Goal: Obtain resource: Download file/media

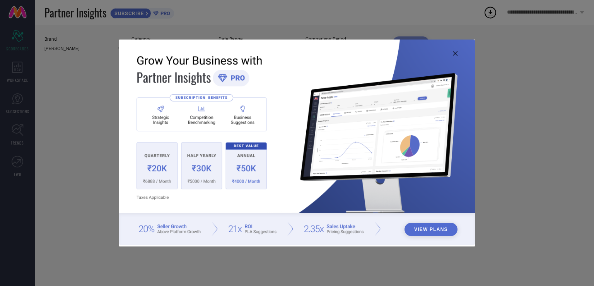
type input "All"
click at [456, 51] on icon at bounding box center [455, 53] width 5 height 5
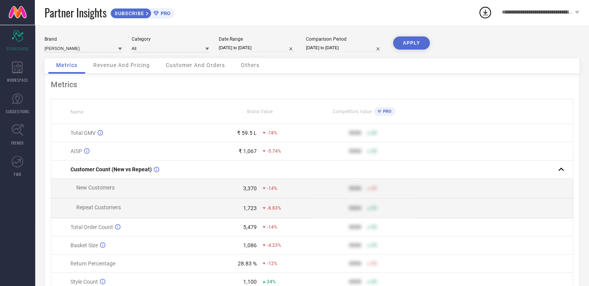
select select "7"
select select "2024"
select select "8"
select select "2024"
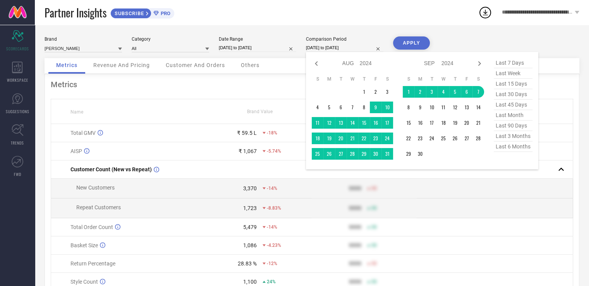
click at [365, 49] on input "[DATE] to [DATE]" at bounding box center [344, 48] width 77 height 8
click at [505, 118] on span "last month" at bounding box center [512, 115] width 39 height 10
type input "[DATE] to [DATE]"
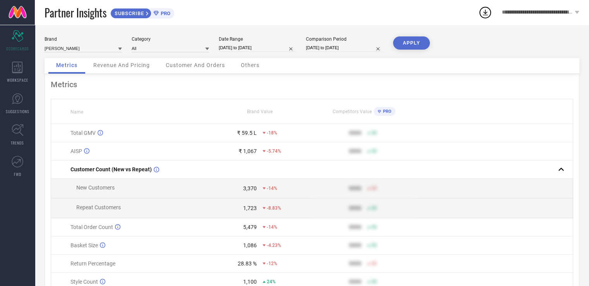
click at [416, 49] on button "APPLY" at bounding box center [411, 42] width 37 height 13
click at [127, 60] on div "Revenue And Pricing" at bounding box center [122, 65] width 72 height 15
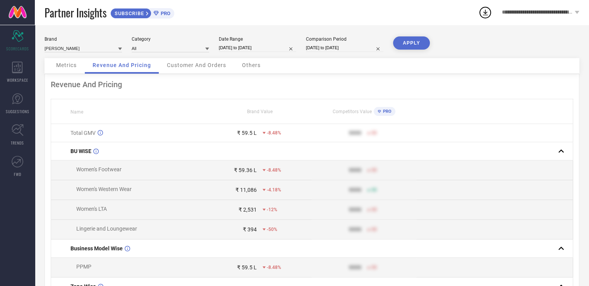
click at [204, 67] on span "Customer And Orders" at bounding box center [196, 65] width 59 height 6
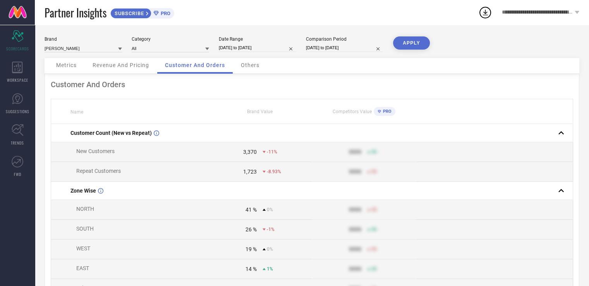
click at [248, 65] on span "Others" at bounding box center [250, 65] width 19 height 6
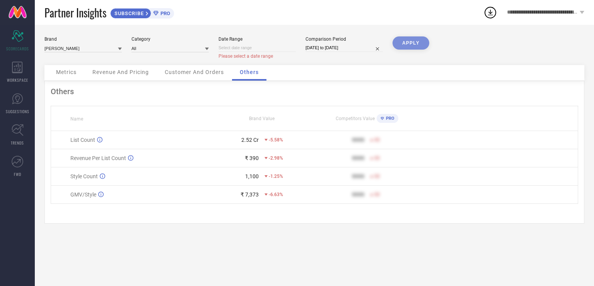
select select "8"
select select "2025"
select select "9"
select select "2025"
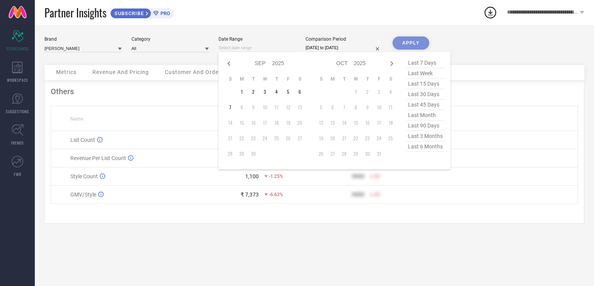
click at [274, 48] on input at bounding box center [257, 48] width 77 height 8
click at [413, 116] on span "last month" at bounding box center [425, 115] width 39 height 10
type input "[DATE] to [DATE]"
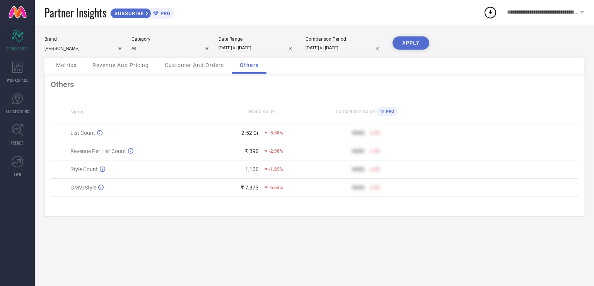
click at [414, 50] on div "APPLY" at bounding box center [411, 47] width 37 height 22
click at [414, 47] on button "APPLY" at bounding box center [411, 42] width 37 height 13
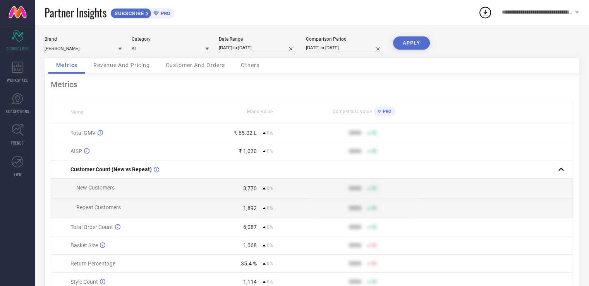
click at [250, 63] on span "Others" at bounding box center [250, 65] width 19 height 6
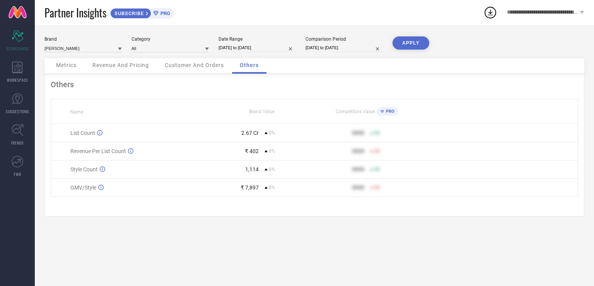
select select "7"
select select "2025"
select select "8"
select select "2025"
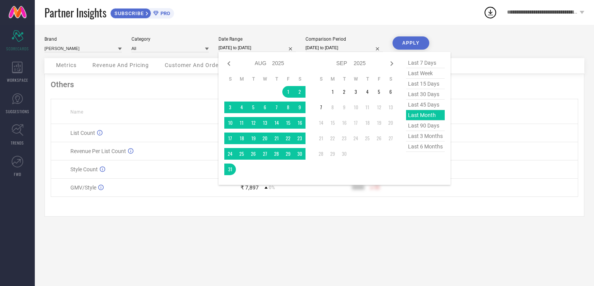
click at [276, 48] on input "[DATE] to [DATE]" at bounding box center [257, 48] width 77 height 8
click at [433, 147] on span "last 6 months" at bounding box center [425, 146] width 39 height 10
type input "[DATE] to [DATE]"
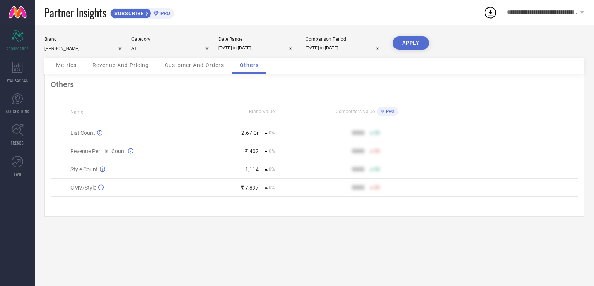
click at [411, 42] on button "APPLY" at bounding box center [411, 42] width 37 height 13
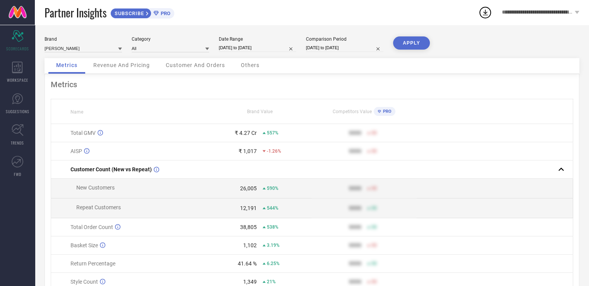
select select "2"
select select "2025"
select select "3"
select select "2025"
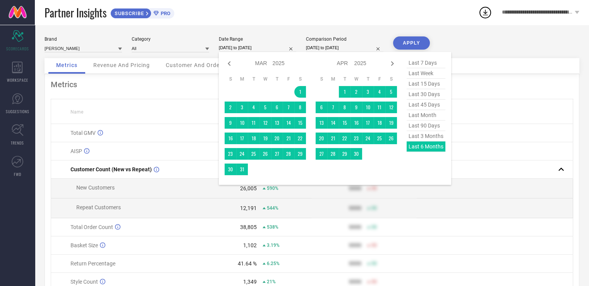
click at [248, 45] on input "[DATE] to [DATE]" at bounding box center [257, 48] width 77 height 8
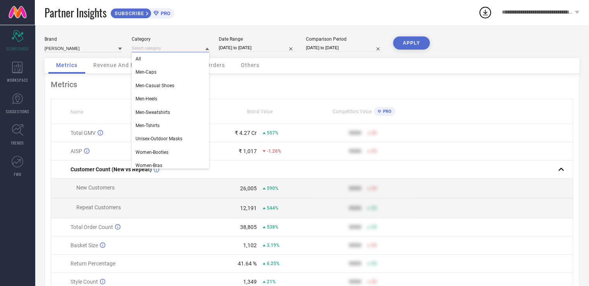
click at [189, 46] on input at bounding box center [170, 48] width 77 height 8
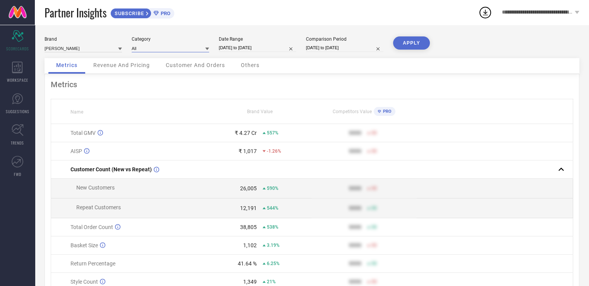
click at [189, 46] on input at bounding box center [170, 48] width 77 height 8
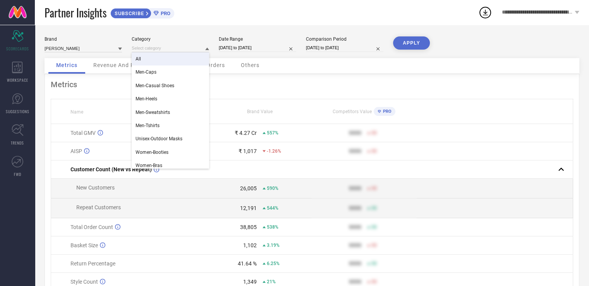
click at [202, 32] on div "Brand MARC LOIRE Category All Men-Caps Men-Casual Shoes Men-Heels Men-Sweatshir…" at bounding box center [312, 173] width 554 height 297
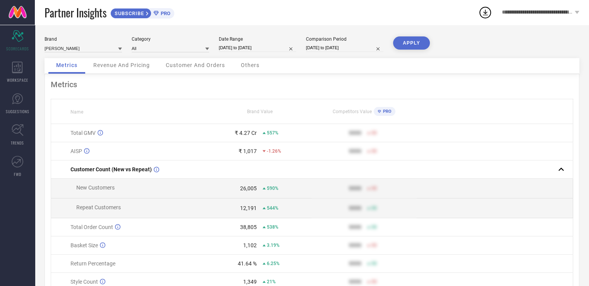
click at [149, 14] on icon at bounding box center [147, 13] width 3 height 5
click at [23, 73] on div "WORKSPACE" at bounding box center [17, 71] width 35 height 31
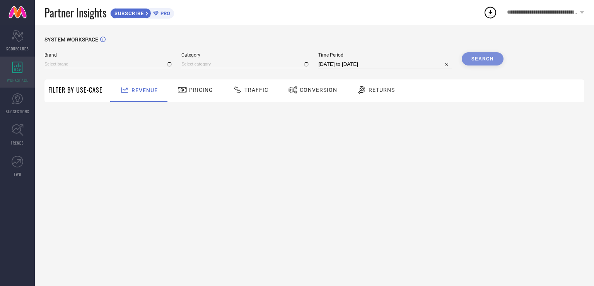
type input "[PERSON_NAME]"
type input "All"
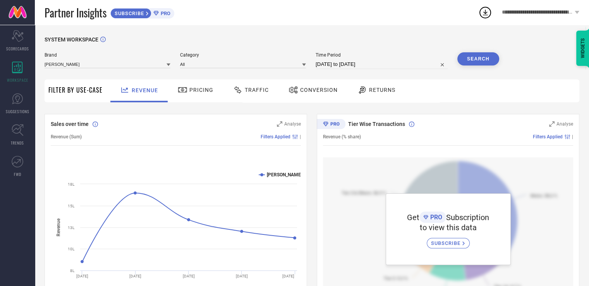
click at [202, 99] on div "Pricing" at bounding box center [195, 90] width 55 height 23
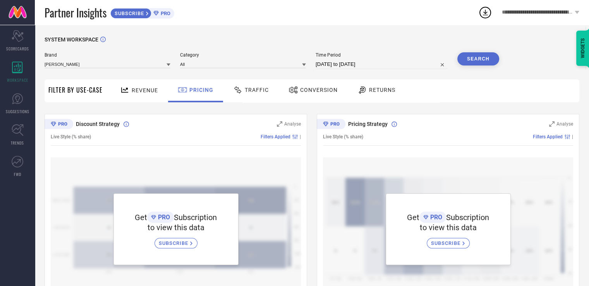
click at [265, 99] on div "Traffic" at bounding box center [250, 90] width 55 height 23
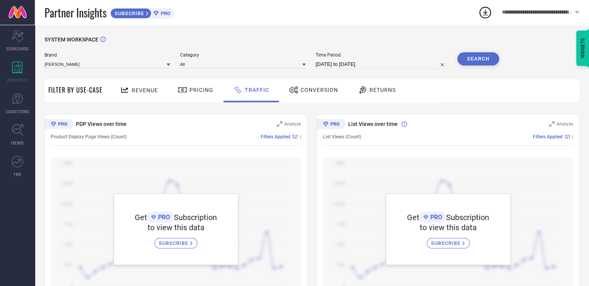
click at [310, 93] on span "Conversion" at bounding box center [319, 90] width 38 height 6
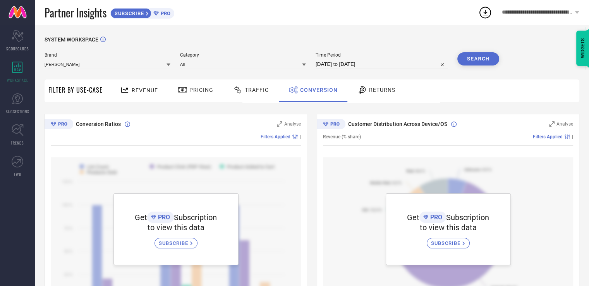
click at [357, 92] on icon at bounding box center [362, 89] width 10 height 9
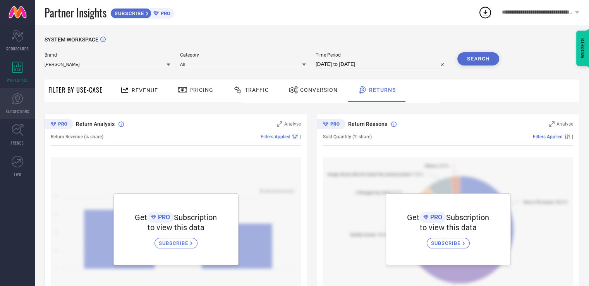
click at [19, 106] on link "SUGGESTIONS" at bounding box center [17, 103] width 35 height 31
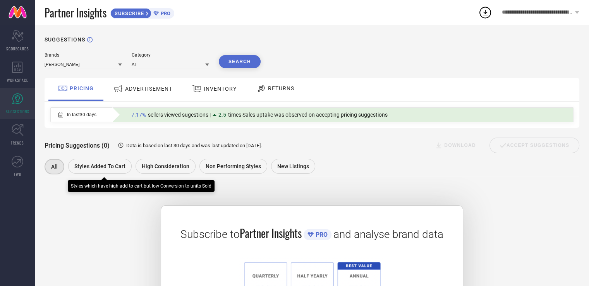
click at [77, 168] on span "Styles Added To Cart" at bounding box center [99, 166] width 51 height 6
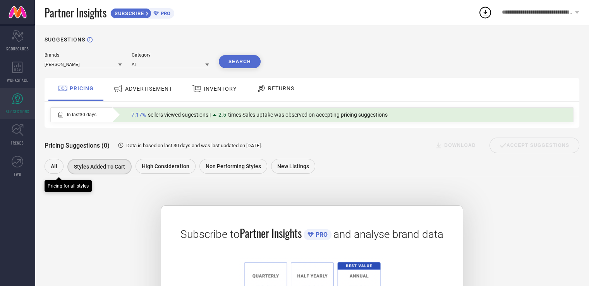
click at [59, 164] on div "All" at bounding box center [53, 166] width 19 height 15
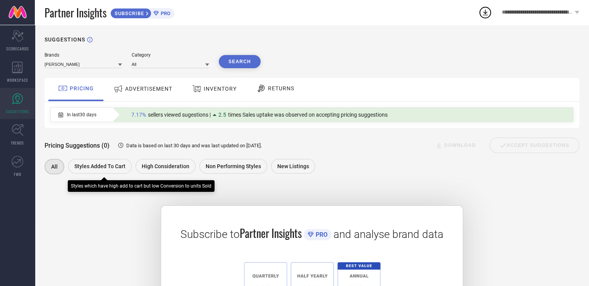
click at [93, 166] on span "Styles Added To Cart" at bounding box center [99, 166] width 51 height 6
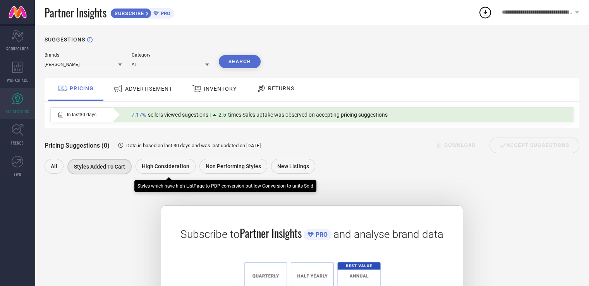
click at [160, 165] on span "High Consideration" at bounding box center [166, 166] width 48 height 6
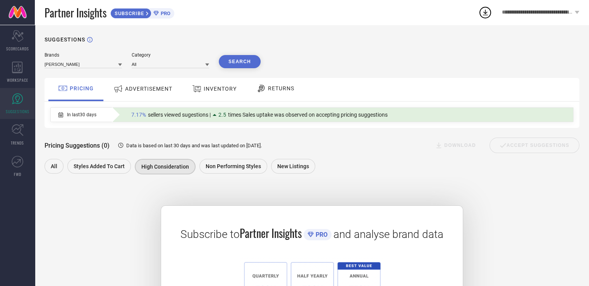
click at [151, 87] on span "ADVERTISEMENT" at bounding box center [148, 89] width 47 height 6
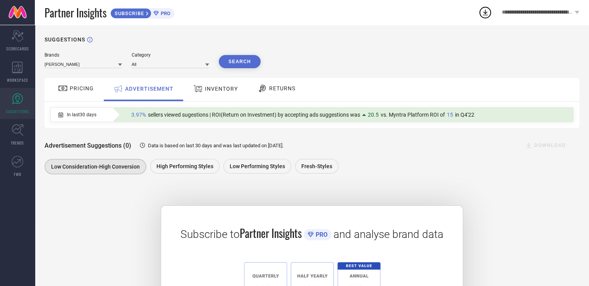
click at [340, 132] on div "Advertisement Suggestions (0) Data is based on last 30 days and was last update…" at bounding box center [311, 152] width 534 height 48
click at [198, 96] on div "INVENTORY" at bounding box center [215, 89] width 48 height 14
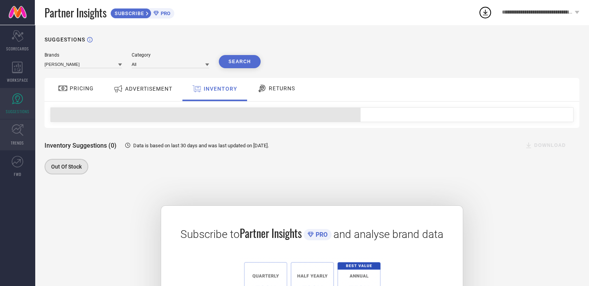
click at [17, 134] on icon at bounding box center [18, 130] width 12 height 12
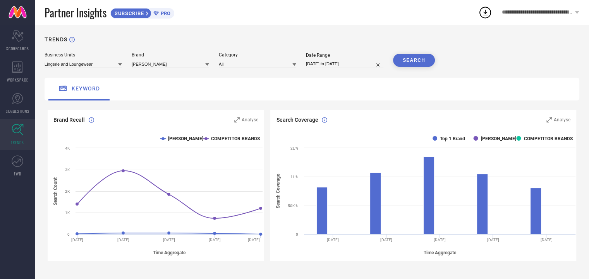
select select "7"
select select "2025"
select select "8"
select select "2025"
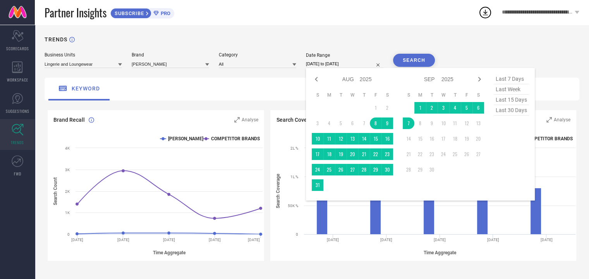
click at [327, 62] on input "[DATE] to [DATE]" at bounding box center [344, 64] width 77 height 8
click at [501, 111] on span "last 30 days" at bounding box center [510, 110] width 35 height 10
type input "[DATE] to [DATE]"
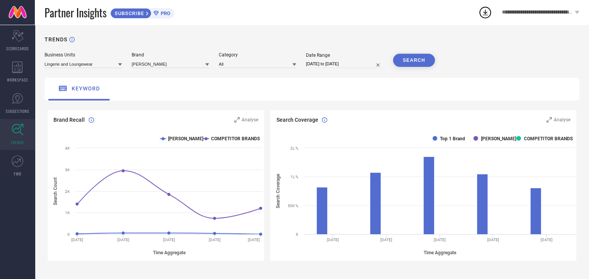
click at [419, 60] on button "SEARCH" at bounding box center [414, 60] width 42 height 13
click at [480, 139] on rect at bounding box center [424, 196] width 309 height 132
click at [551, 120] on icon at bounding box center [548, 119] width 5 height 5
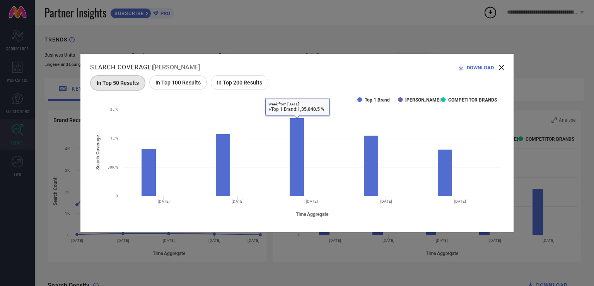
click at [175, 87] on div "In Top 100 Results" at bounding box center [178, 82] width 58 height 15
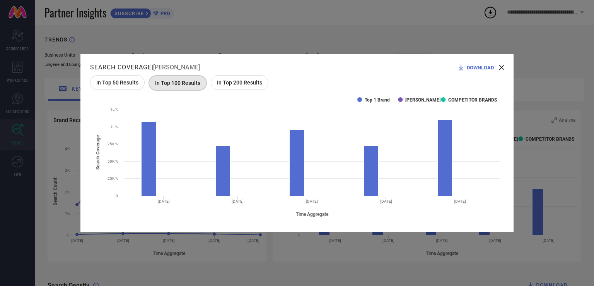
click at [223, 85] on span "In Top 200 Results" at bounding box center [239, 82] width 45 height 6
drag, startPoint x: 474, startPoint y: 96, endPoint x: 500, endPoint y: 67, distance: 38.9
click at [500, 67] on div "Search Coverage | MARC LOIRE DOWNLOAD In Top 50 Results In Top 100 Results In T…" at bounding box center [296, 143] width 433 height 178
click at [500, 67] on icon at bounding box center [502, 67] width 5 height 5
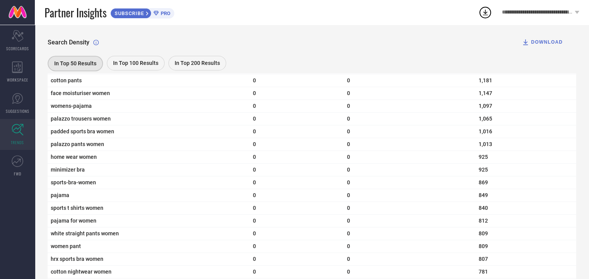
scroll to position [1043, 0]
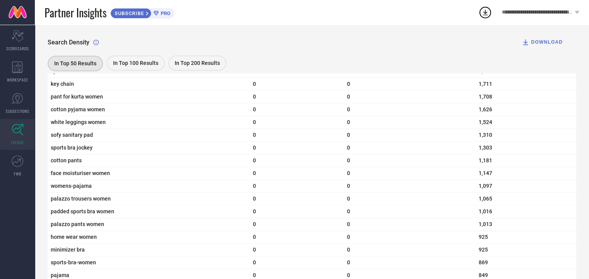
click at [183, 65] on span "In Top 200 Results" at bounding box center [197, 63] width 45 height 6
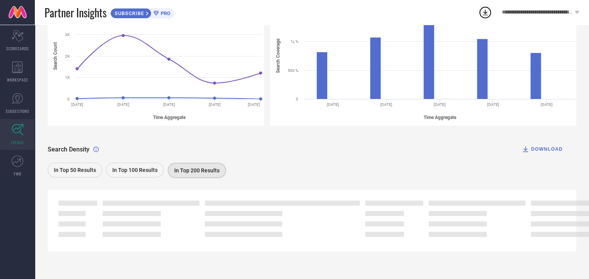
scroll to position [135, 0]
click at [26, 170] on link "FWD" at bounding box center [17, 166] width 35 height 31
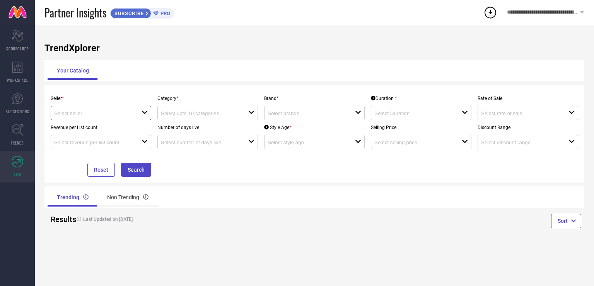
click at [106, 116] on input at bounding box center [93, 113] width 79 height 6
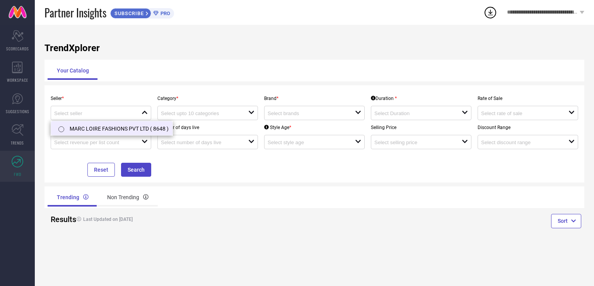
click at [100, 132] on li "MARC LOIRE FASHIONS PVT LTD ( 8648 )" at bounding box center [111, 128] width 121 height 14
type input "MARC LOIRE FASHIONS PVT LTD ( 8648 )"
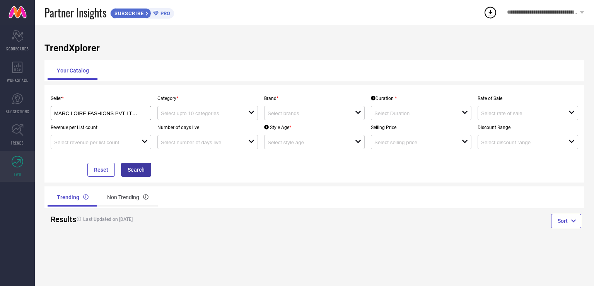
click at [127, 168] on button "Search" at bounding box center [136, 170] width 30 height 14
click at [296, 108] on div "open" at bounding box center [314, 113] width 101 height 14
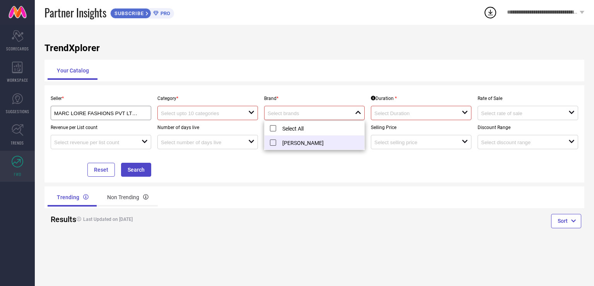
click at [291, 146] on li "[PERSON_NAME]" at bounding box center [315, 142] width 100 height 14
type input "[PERSON_NAME]"
click at [226, 110] on div at bounding box center [204, 112] width 87 height 7
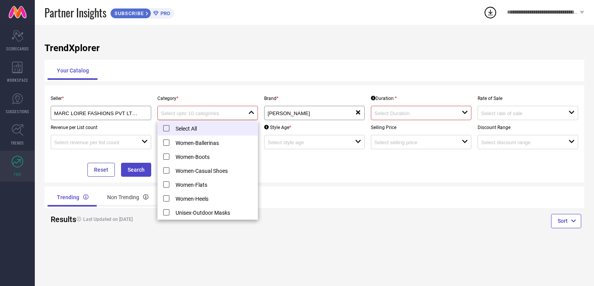
click at [192, 129] on li "Select All" at bounding box center [208, 128] width 100 height 14
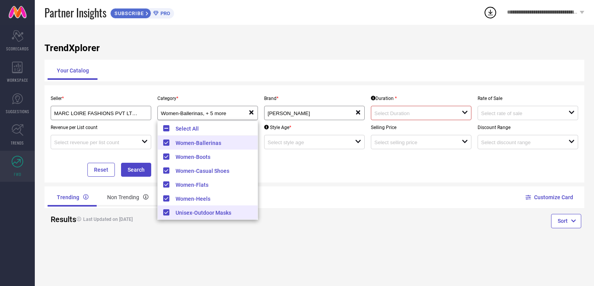
click at [193, 212] on li "Unisex-Outdoor Masks" at bounding box center [208, 212] width 100 height 14
type input "Women-Ballerinas, + 4 more"
click at [286, 168] on div "Seller * MARC LOIRE FASHIONS PVT LTD ( 8648 ) Category * Women-Ballerinas, + 4 …" at bounding box center [315, 134] width 534 height 86
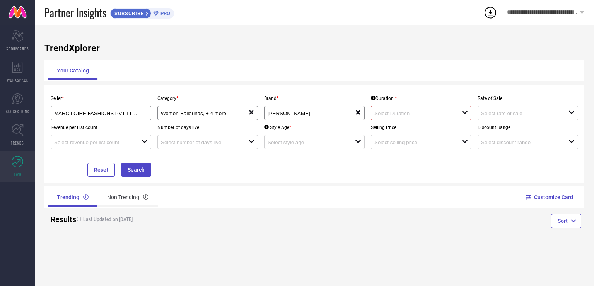
click at [392, 116] on input at bounding box center [414, 113] width 79 height 6
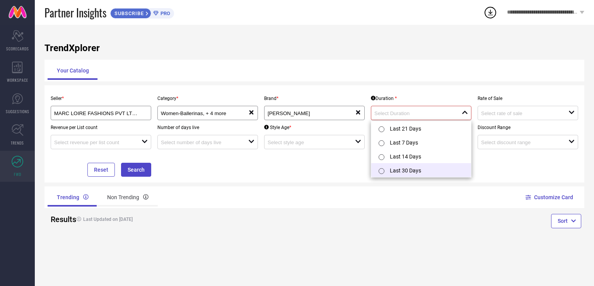
click at [404, 170] on li "Last 30 Days" at bounding box center [421, 170] width 100 height 14
type input "Last 30 Days"
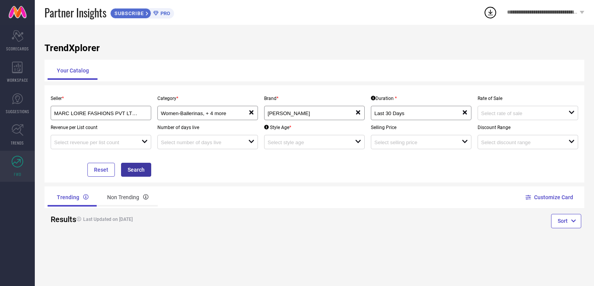
click at [143, 165] on button "Search" at bounding box center [136, 170] width 30 height 14
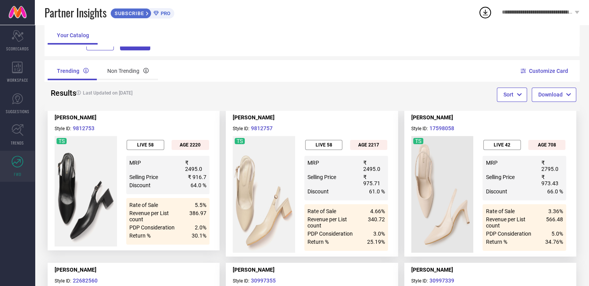
scroll to position [123, 0]
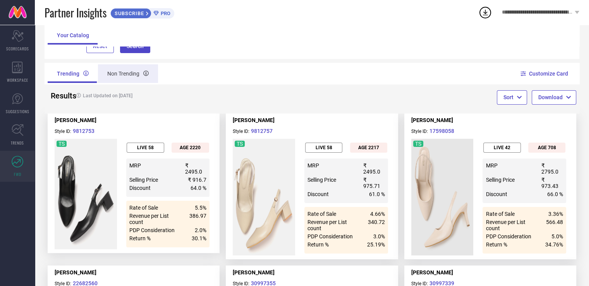
click at [138, 82] on div "Non Trending" at bounding box center [128, 73] width 60 height 19
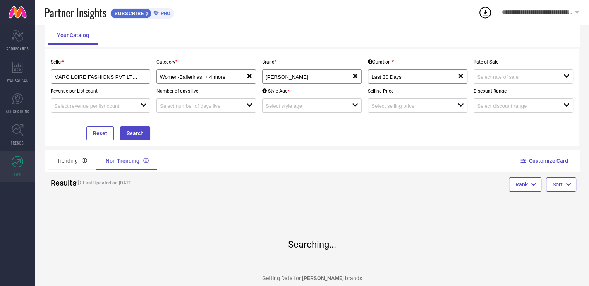
scroll to position [33, 0]
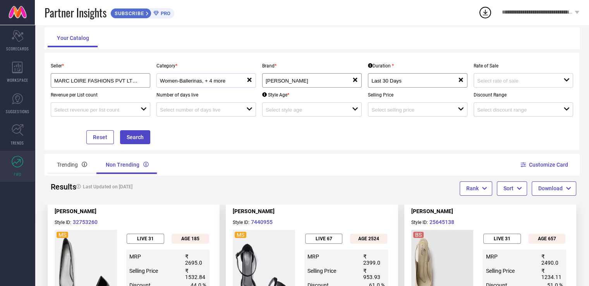
click at [239, 85] on div "Women-Ballerinas, + 4 more reset" at bounding box center [205, 80] width 99 height 14
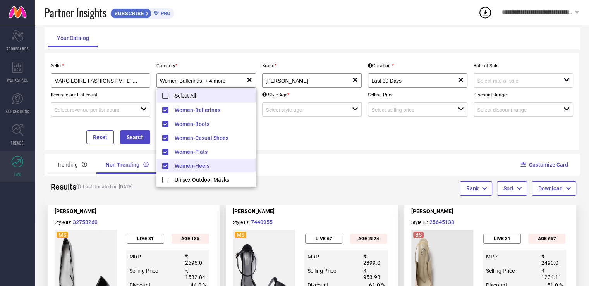
click at [186, 99] on li "Select All" at bounding box center [206, 95] width 99 height 14
type input "Women-Ballerinas, + 5 more"
click at [186, 99] on li "Select All" at bounding box center [206, 95] width 99 height 14
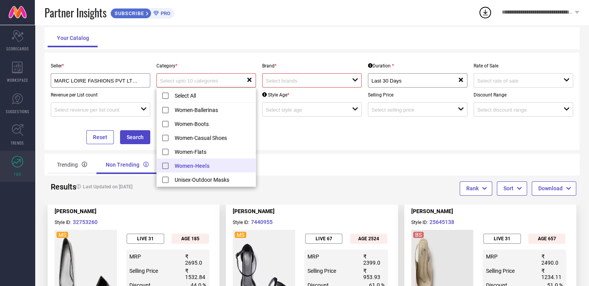
click at [188, 163] on li "Women-Heels" at bounding box center [206, 165] width 99 height 14
type input "Women-Heels"
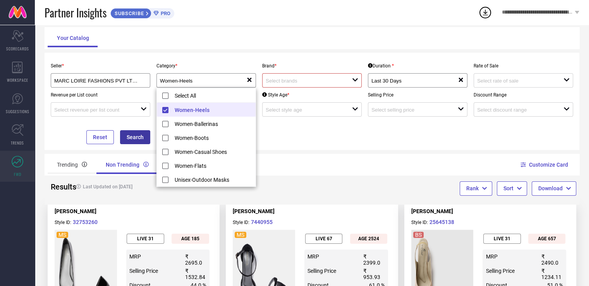
click at [144, 133] on button "Search" at bounding box center [135, 137] width 30 height 14
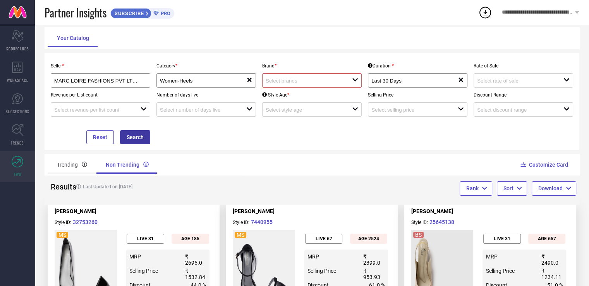
click at [141, 137] on button "Search" at bounding box center [135, 137] width 30 height 14
click at [282, 83] on input at bounding box center [304, 81] width 78 height 6
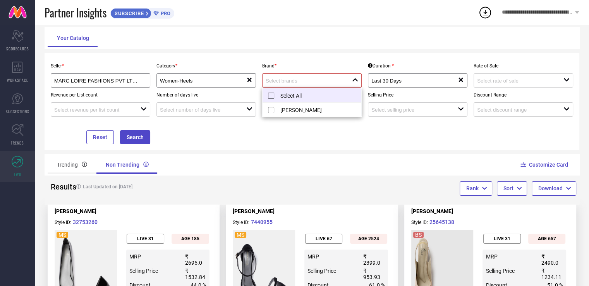
click at [279, 94] on li "Select All" at bounding box center [311, 95] width 99 height 14
type input "[PERSON_NAME]"
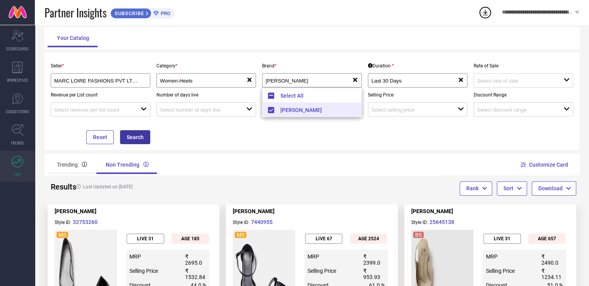
click at [140, 137] on button "Search" at bounding box center [135, 137] width 30 height 14
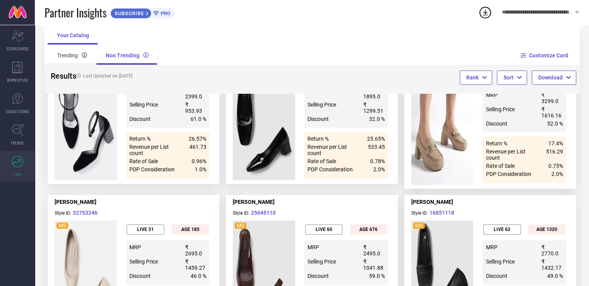
scroll to position [207, 0]
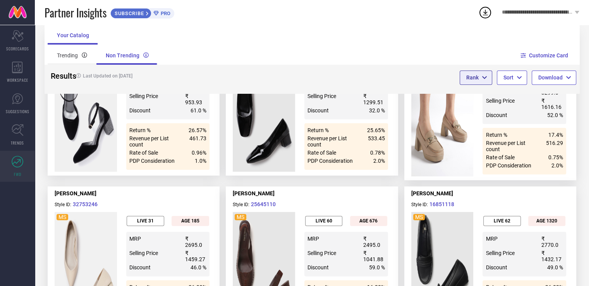
click at [479, 82] on button "Rank" at bounding box center [475, 77] width 33 height 14
click at [507, 79] on button "Sort" at bounding box center [511, 77] width 30 height 14
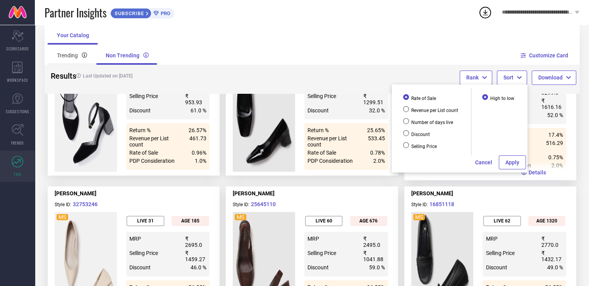
click at [483, 163] on button "Cancel" at bounding box center [483, 162] width 18 height 14
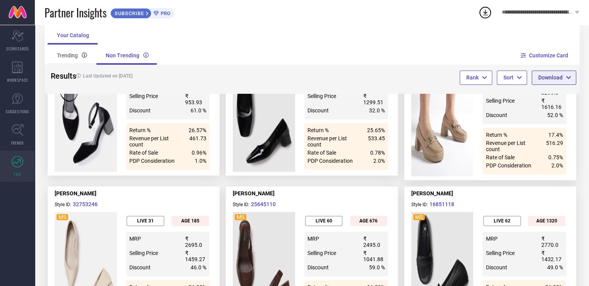
click at [547, 75] on button "Download" at bounding box center [553, 77] width 44 height 14
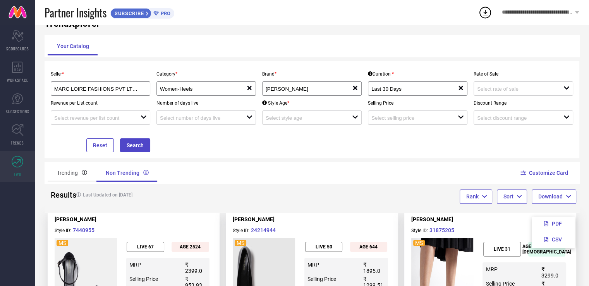
scroll to position [0, 0]
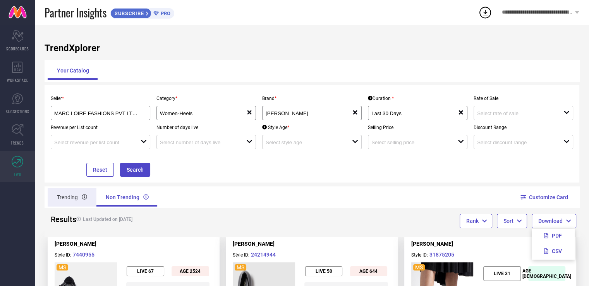
click at [76, 202] on div "Trending" at bounding box center [72, 197] width 49 height 19
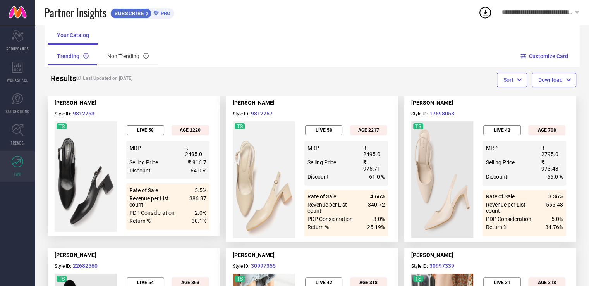
scroll to position [167, 0]
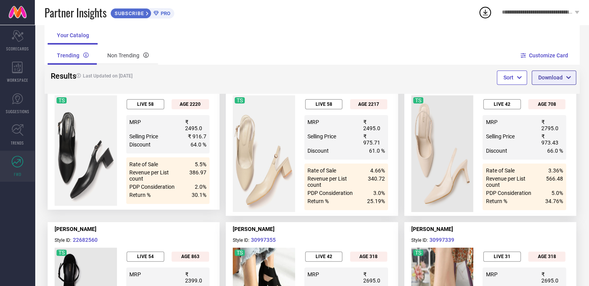
click at [553, 73] on button "Download" at bounding box center [553, 77] width 44 height 14
click at [545, 97] on button "PDF" at bounding box center [552, 91] width 41 height 14
click at [551, 102] on button "CSV" at bounding box center [552, 107] width 41 height 14
click at [549, 82] on button "Download" at bounding box center [553, 77] width 44 height 14
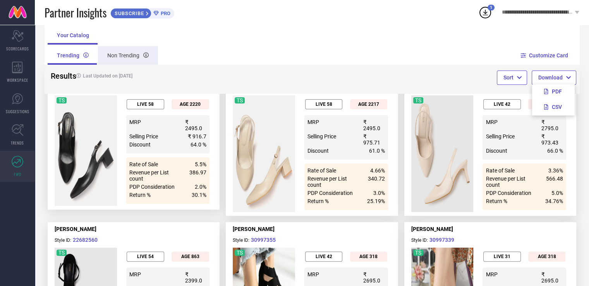
click at [123, 62] on div "Non Trending" at bounding box center [128, 55] width 60 height 19
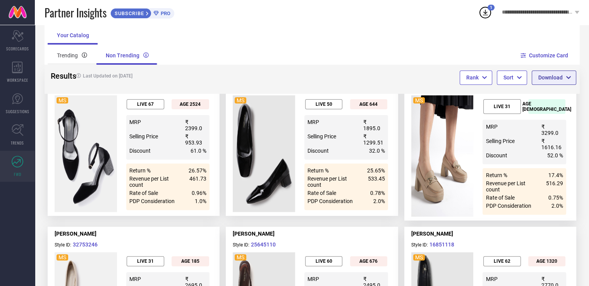
click at [556, 77] on button "Download" at bounding box center [553, 77] width 44 height 14
click at [553, 107] on button "CSV" at bounding box center [552, 107] width 41 height 14
